Goal: Information Seeking & Learning: Find specific fact

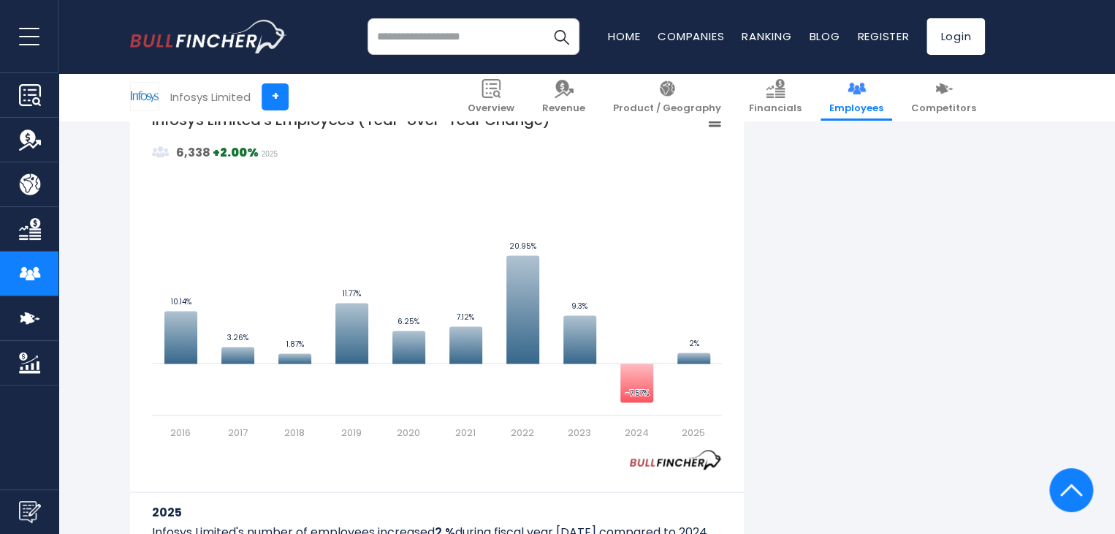
scroll to position [988, 0]
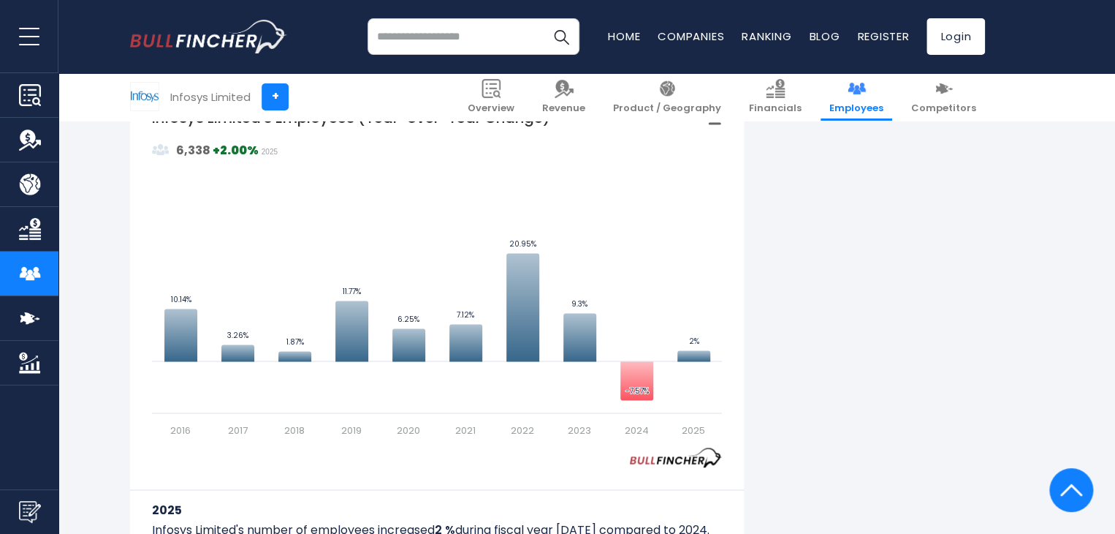
click at [920, 312] on div "Infosys Limited's Number of Employees Over the past 10 years ([DATE]-[DATE]): T…" at bounding box center [557, 487] width 855 height 2297
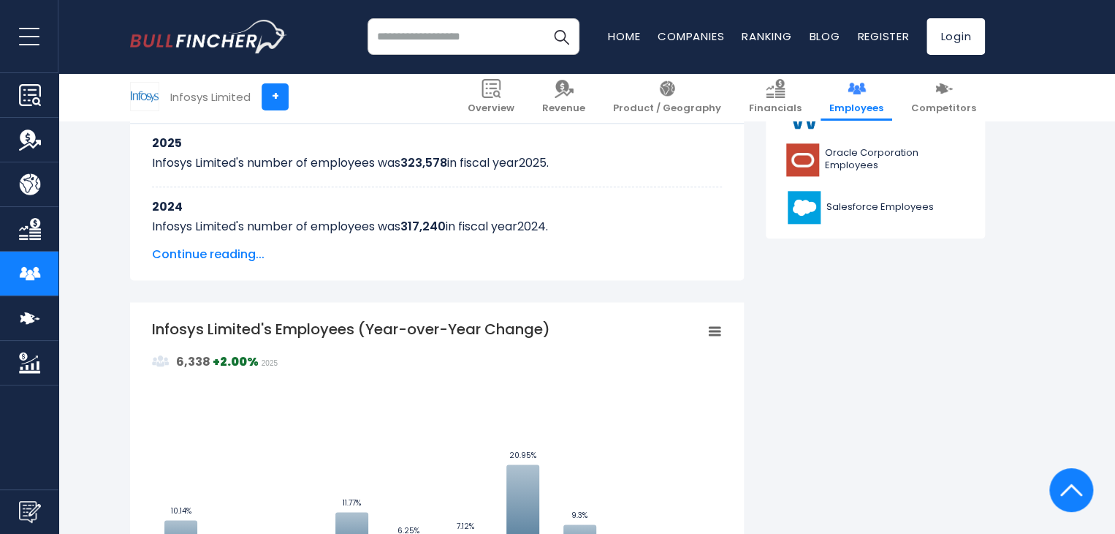
scroll to position [777, 0]
click at [225, 248] on span "Continue reading..." at bounding box center [437, 254] width 570 height 18
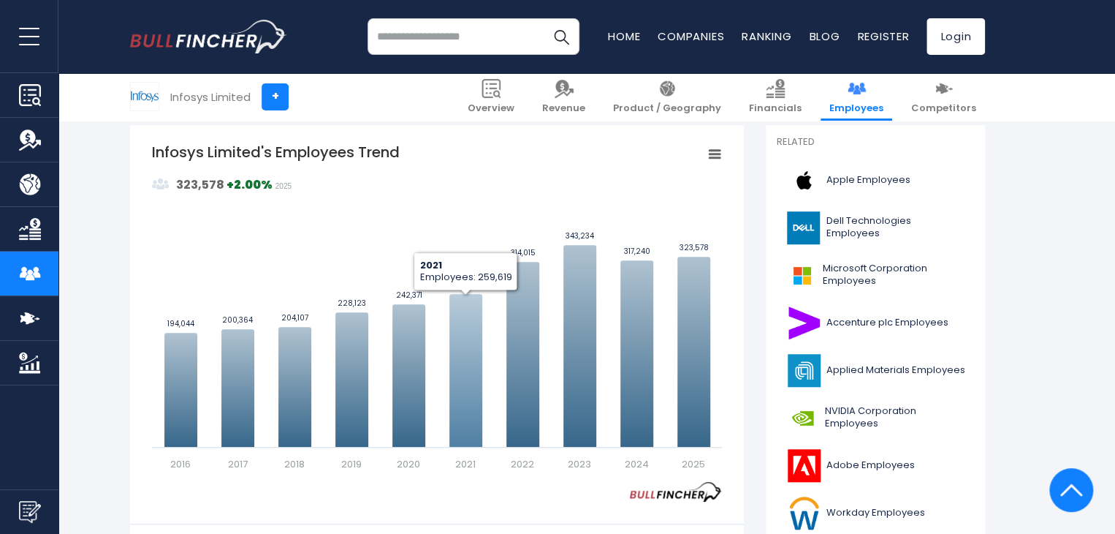
scroll to position [374, 0]
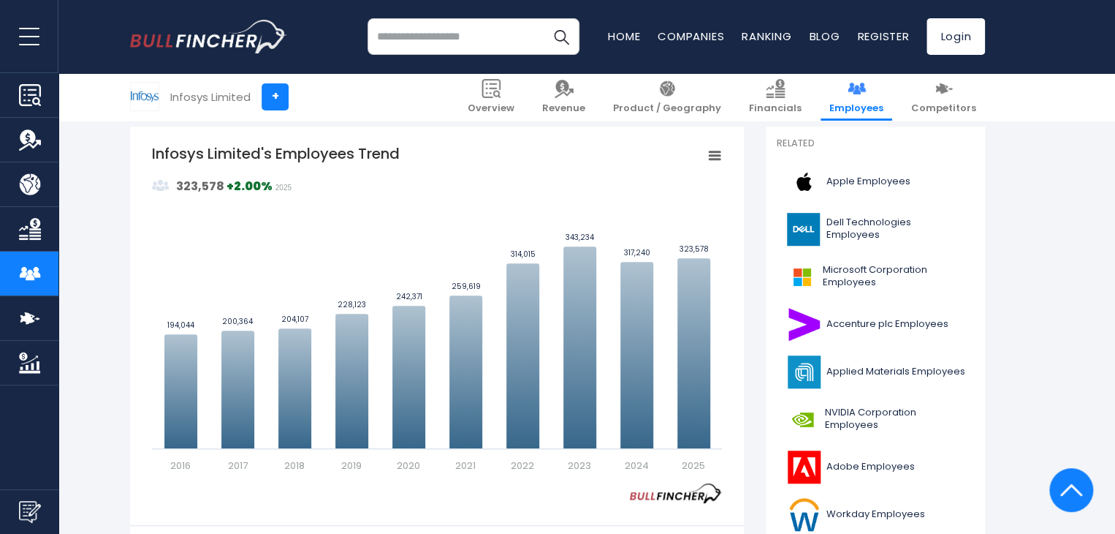
drag, startPoint x: 289, startPoint y: 16, endPoint x: 535, endPoint y: 178, distance: 294.6
click at [535, 178] on rect "Infosys Limited's Employees Trend" at bounding box center [437, 307] width 570 height 329
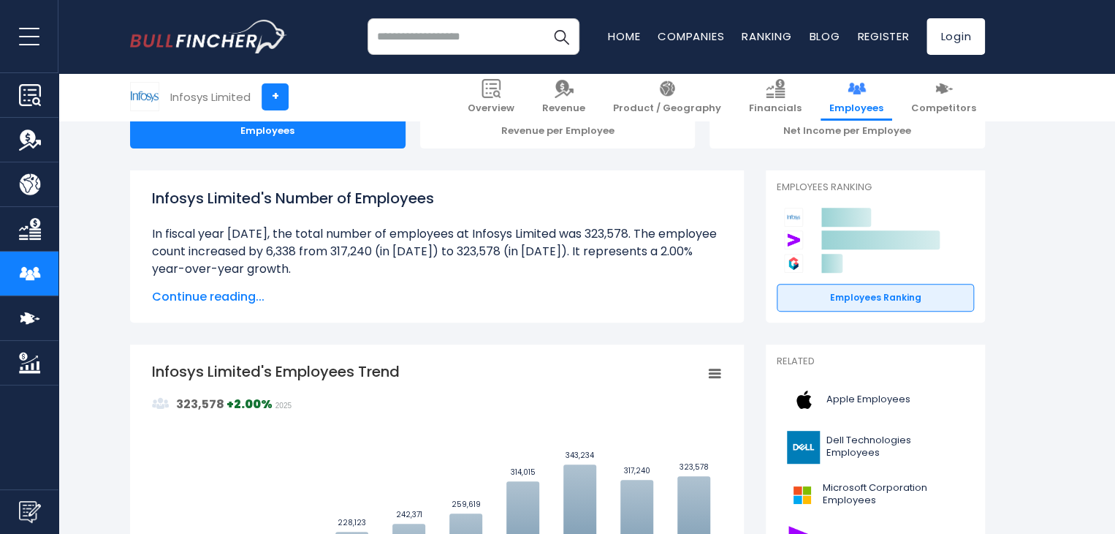
scroll to position [155, 0]
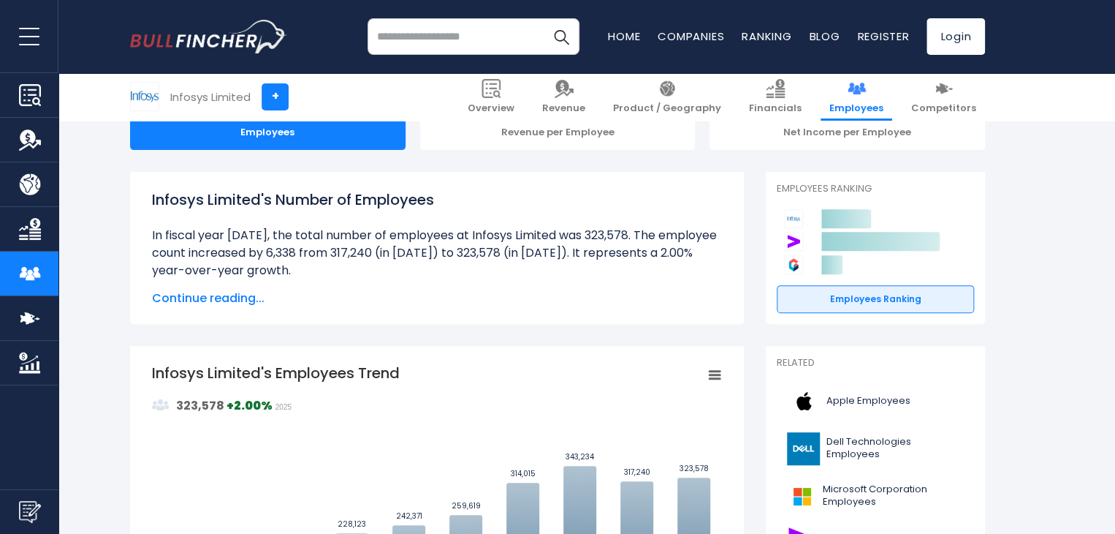
click at [208, 302] on span "Continue reading..." at bounding box center [437, 298] width 570 height 18
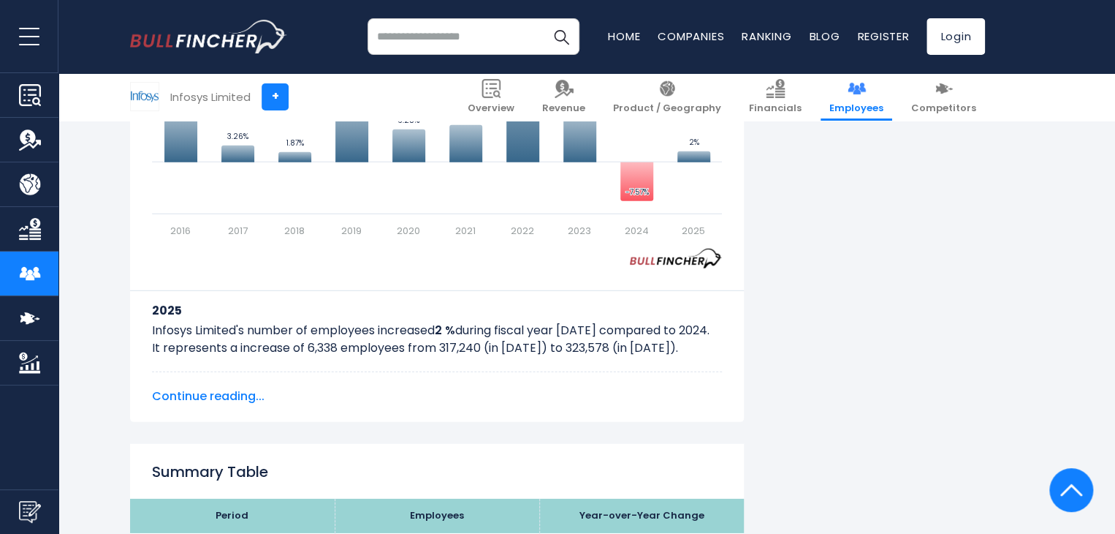
scroll to position [1971, 0]
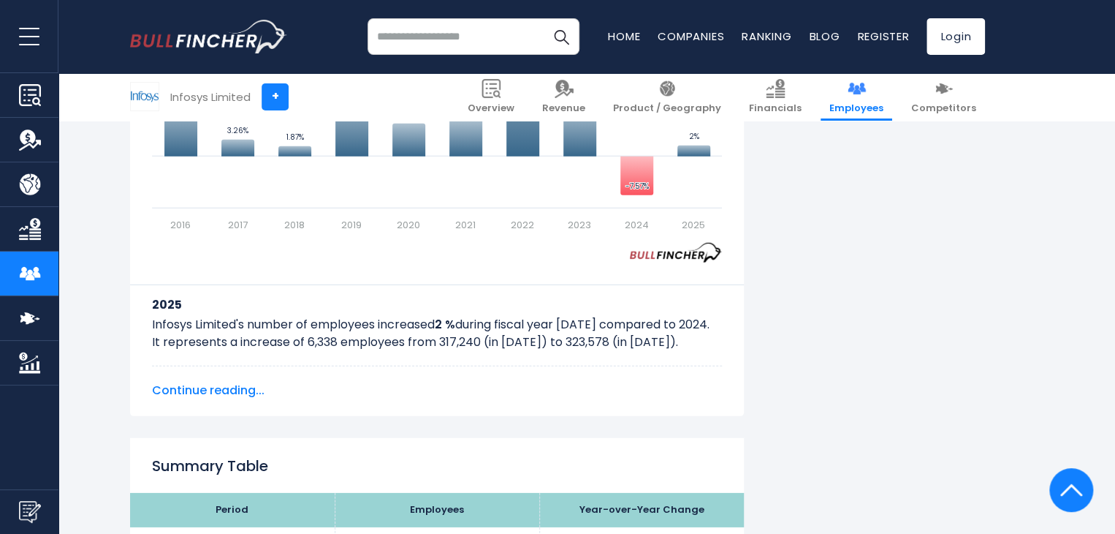
click at [228, 390] on span "Continue reading..." at bounding box center [437, 391] width 570 height 18
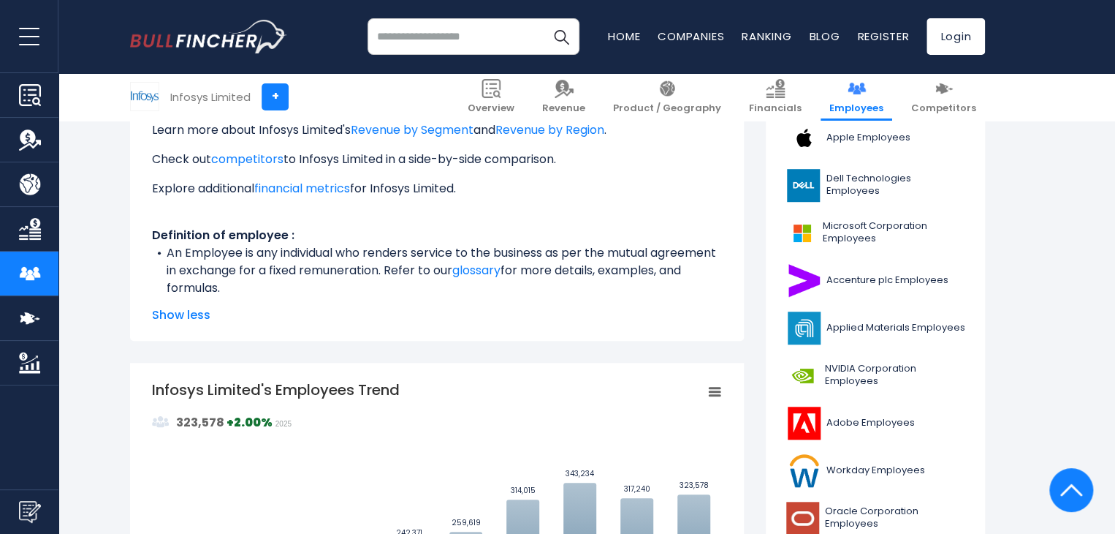
scroll to position [412, 0]
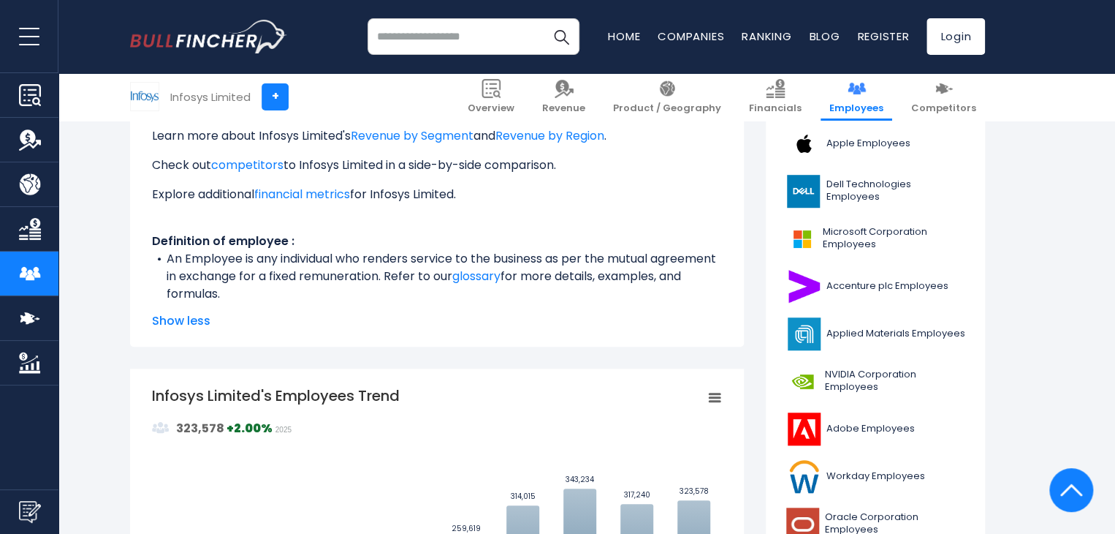
click at [186, 322] on span "Show less" at bounding box center [437, 321] width 570 height 18
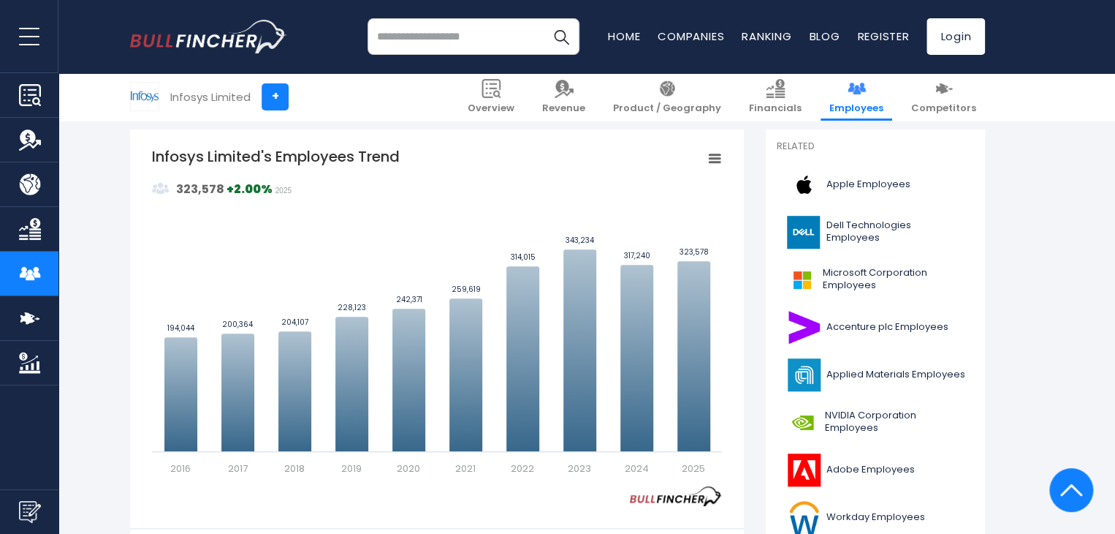
scroll to position [370, 0]
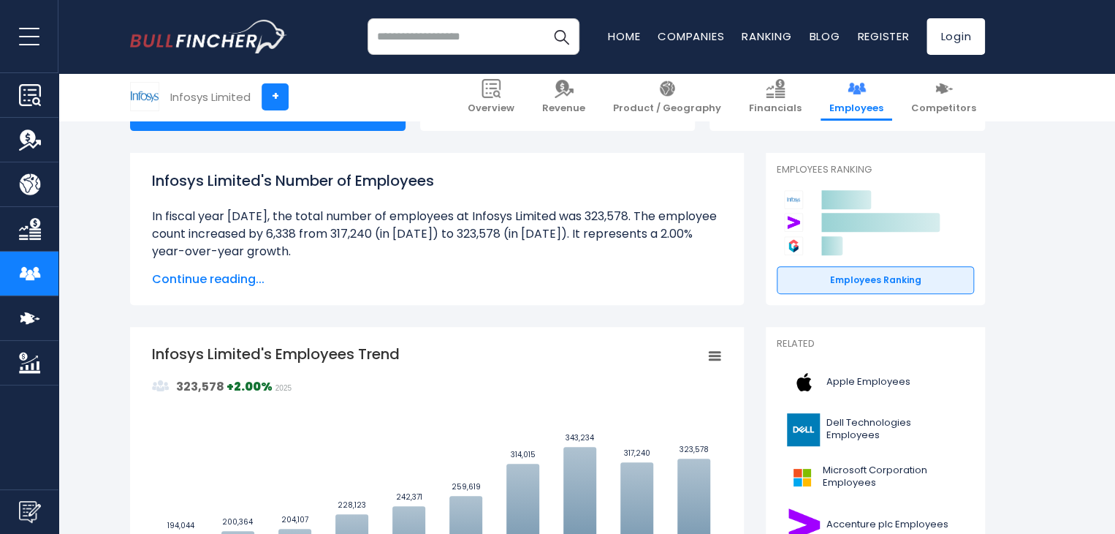
scroll to position [184, 0]
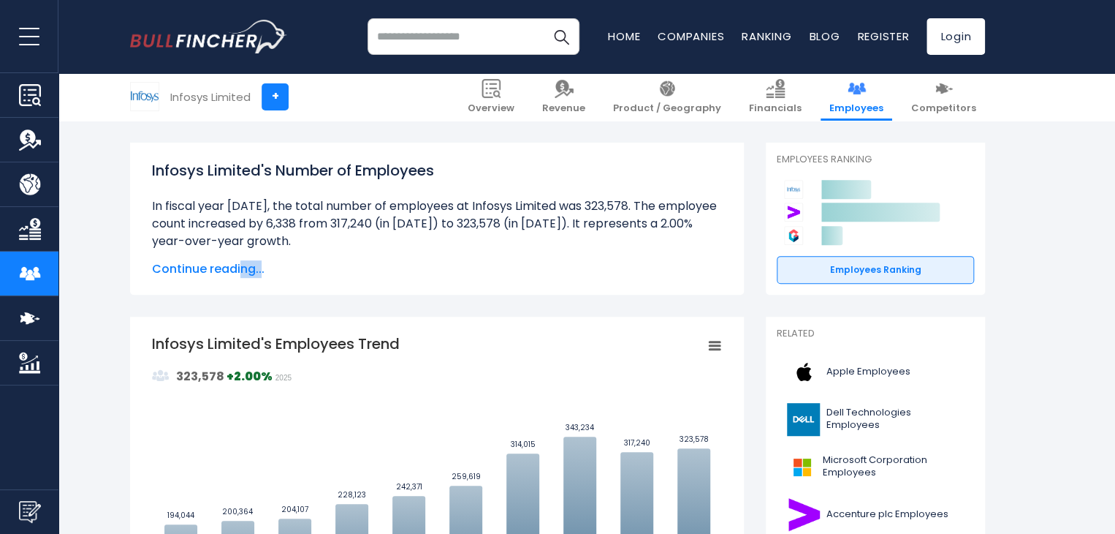
drag, startPoint x: 262, startPoint y: 278, endPoint x: 238, endPoint y: 266, distance: 26.5
click at [238, 266] on div "Infosys Limited's Number of Employees Over the past 10 years ([DATE]-[DATE]): T…" at bounding box center [437, 219] width 614 height 152
click at [238, 266] on span "Continue reading..." at bounding box center [437, 269] width 570 height 18
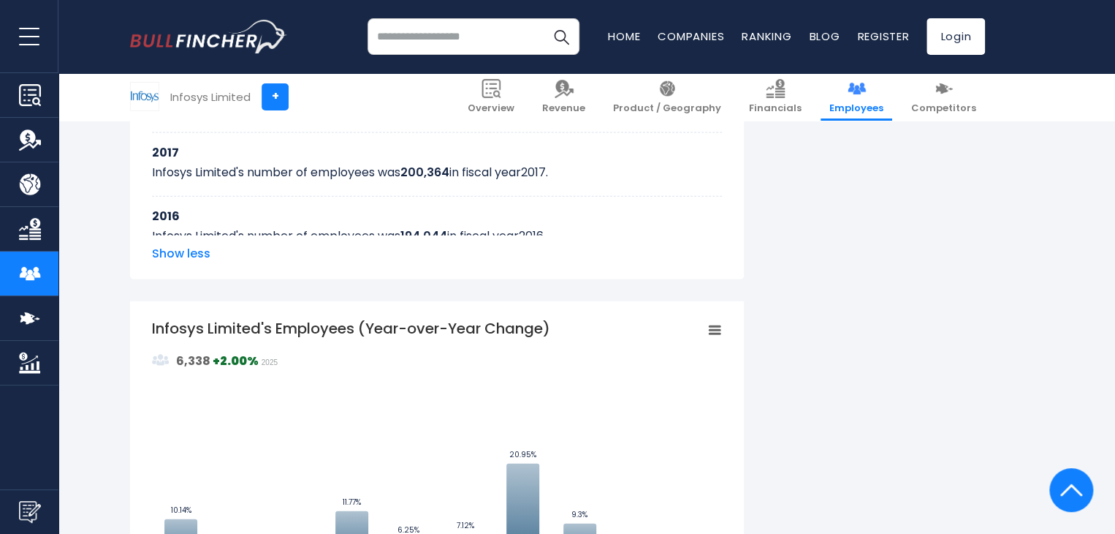
scroll to position [1558, 0]
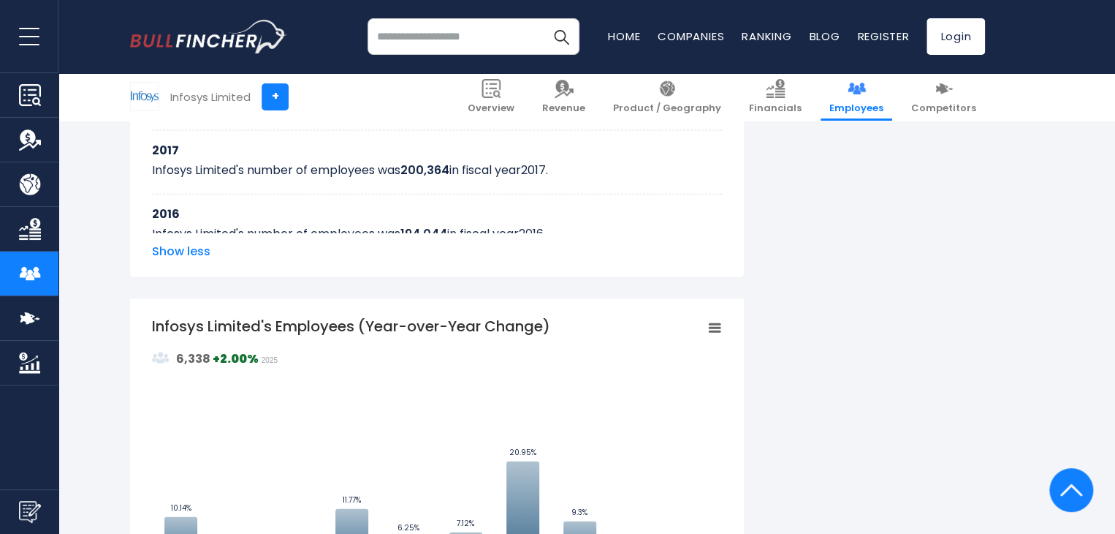
click at [194, 255] on span "Show less" at bounding box center [437, 252] width 570 height 18
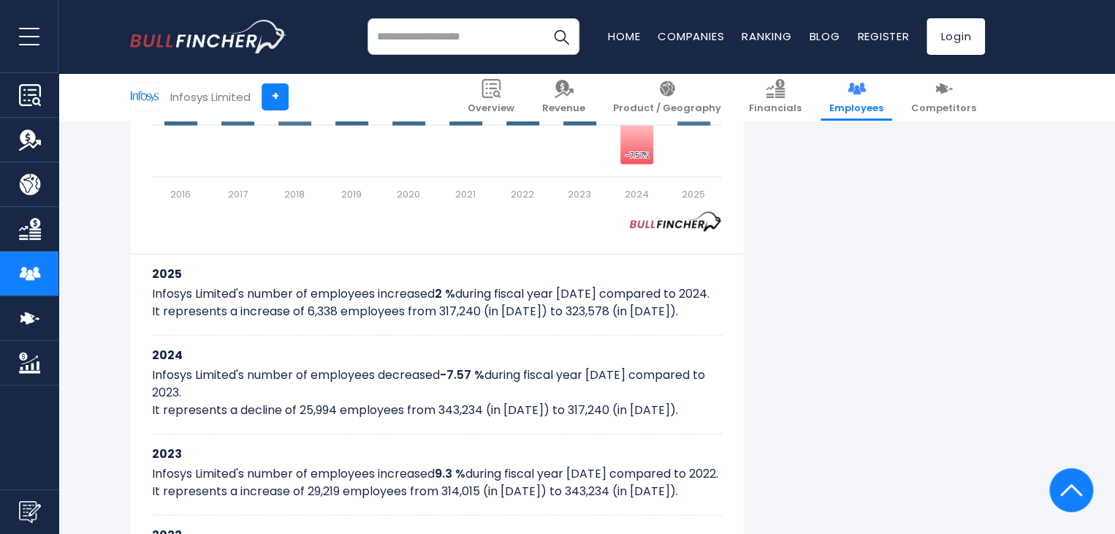
scroll to position [1500, 0]
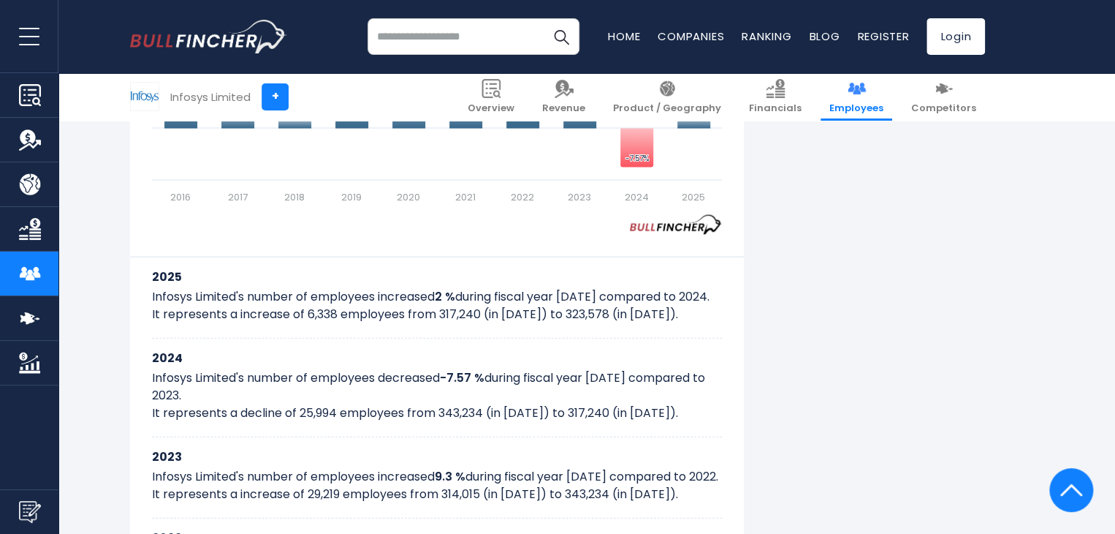
click at [353, 299] on p "Infosys Limited's number of employees increased 2 % during fiscal year [DATE] c…" at bounding box center [437, 305] width 570 height 35
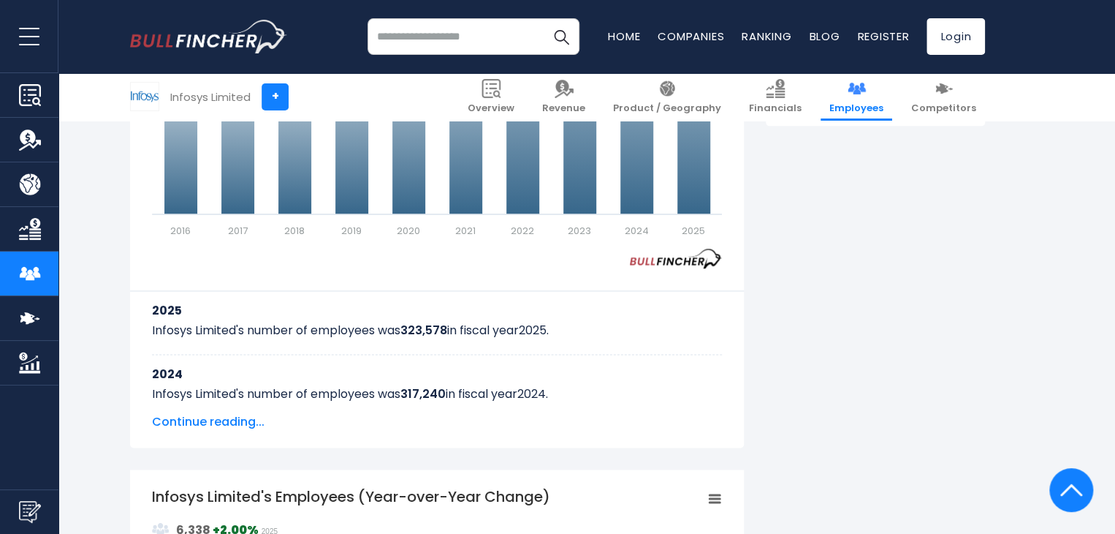
scroll to position [914, 0]
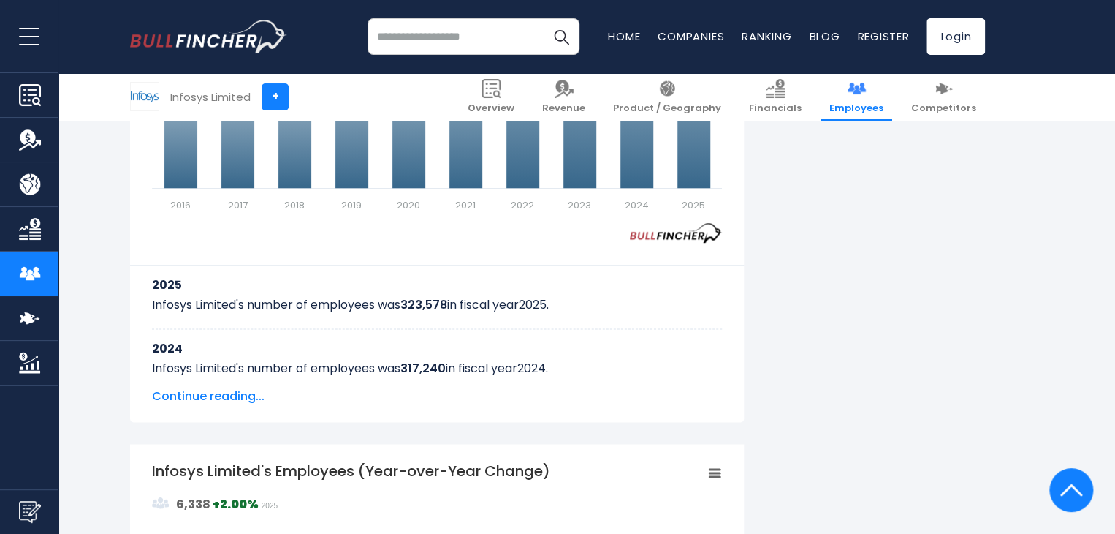
click at [240, 392] on span "Continue reading..." at bounding box center [437, 396] width 570 height 18
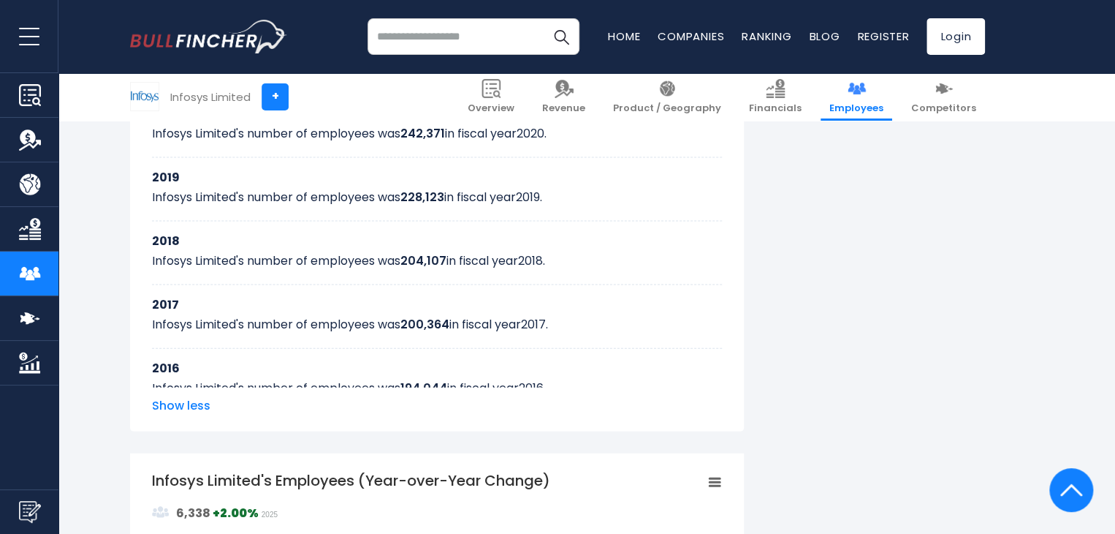
scroll to position [1405, 0]
click at [199, 396] on span "Show less" at bounding box center [437, 404] width 570 height 18
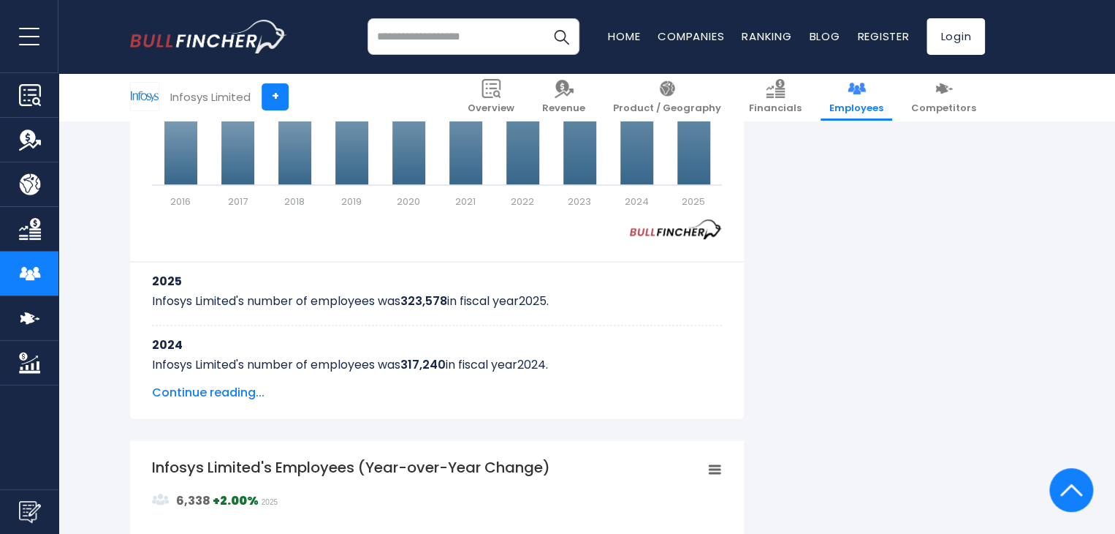
scroll to position [915, 0]
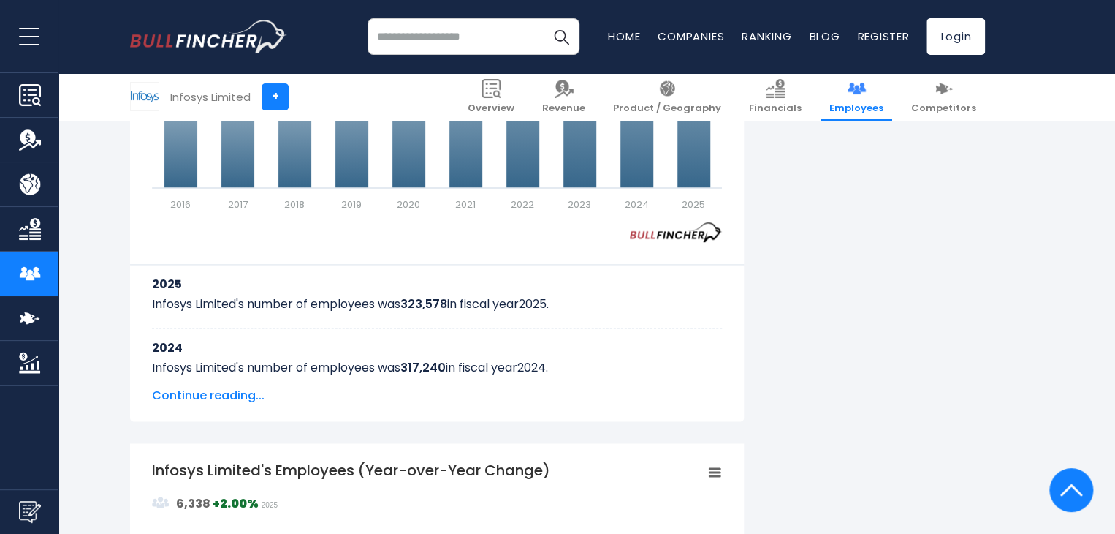
click at [205, 387] on span "Continue reading..." at bounding box center [437, 396] width 570 height 18
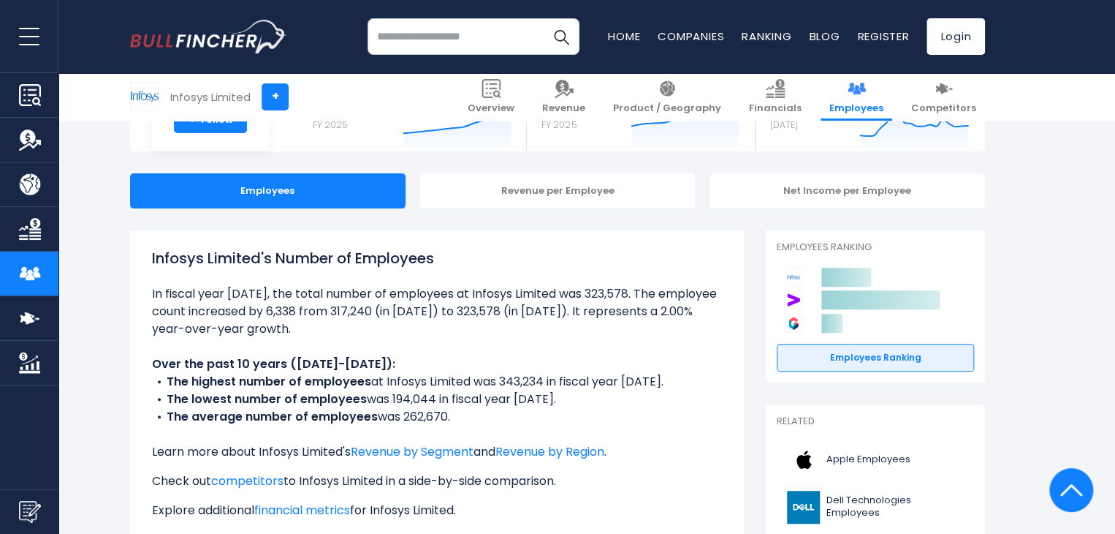
scroll to position [0, 0]
